Goal: Task Accomplishment & Management: Manage account settings

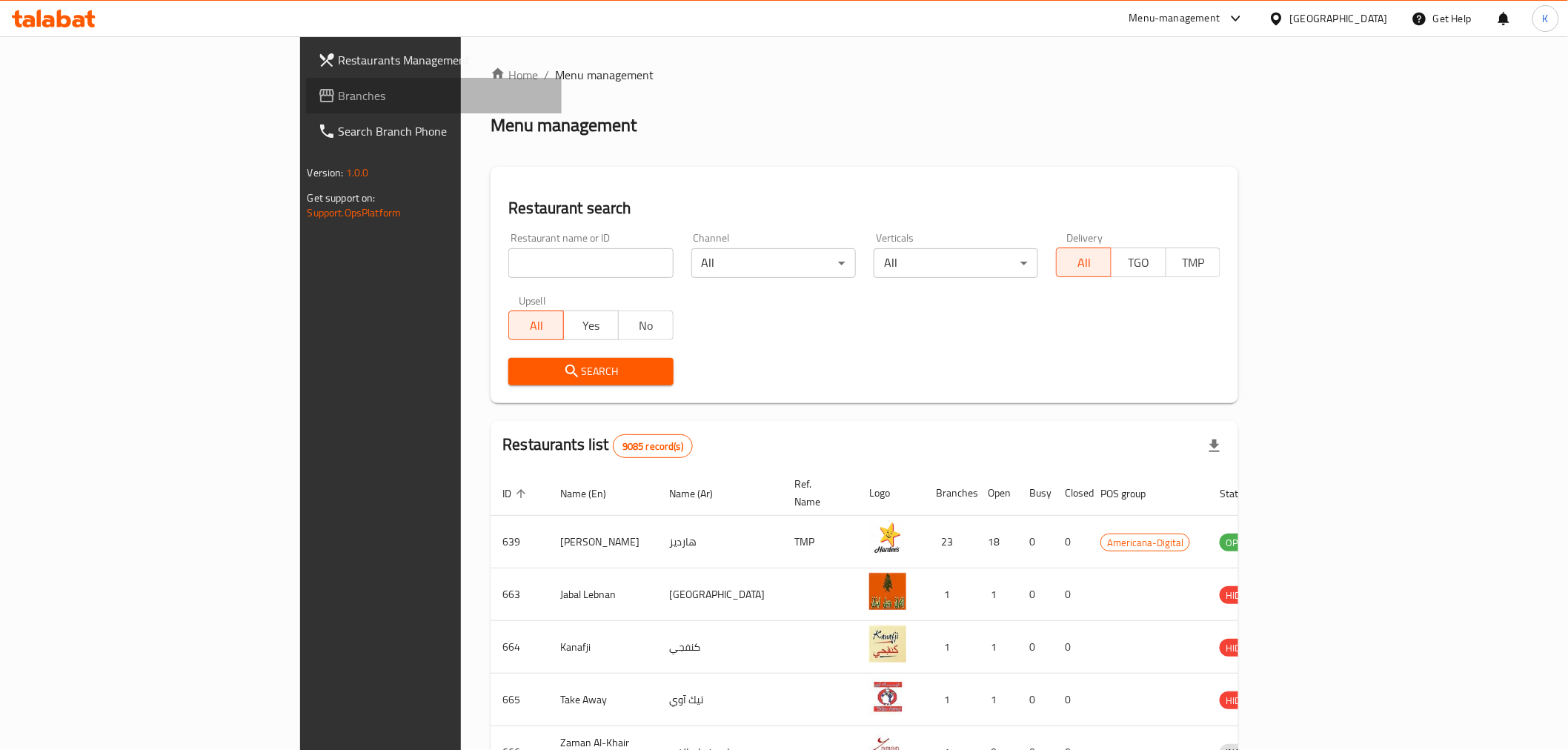
click at [339, 92] on span "Branches" at bounding box center [444, 96] width 211 height 18
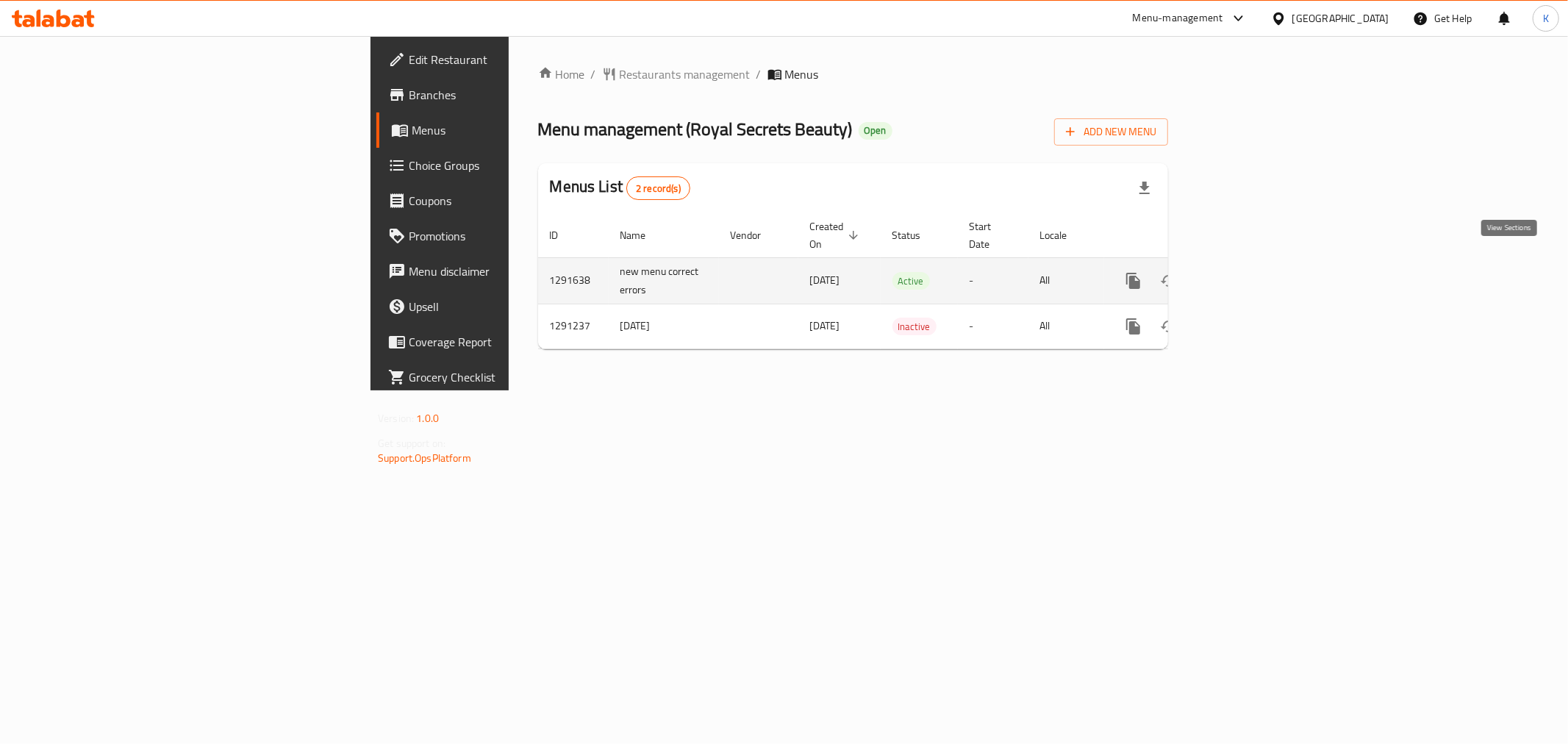
click at [1246, 274] on icon "enhanced table" at bounding box center [1239, 280] width 13 height 13
